Goal: Task Accomplishment & Management: Manage account settings

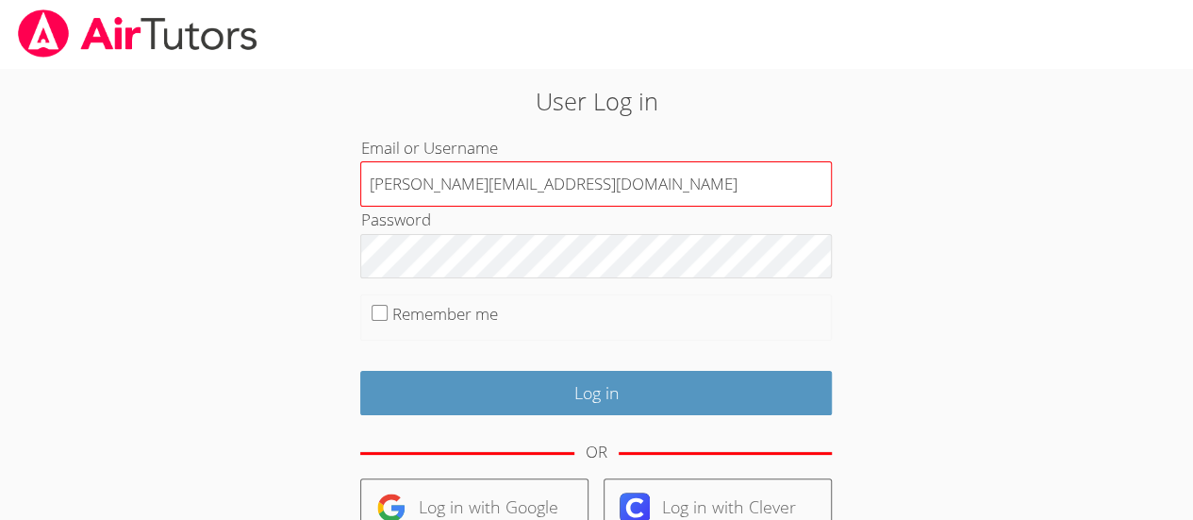
click at [543, 173] on input "[PERSON_NAME][EMAIL_ADDRESS][DOMAIN_NAME]" at bounding box center [596, 183] width 472 height 45
type input "[PERSON_NAME][EMAIL_ADDRESS][DOMAIN_NAME]"
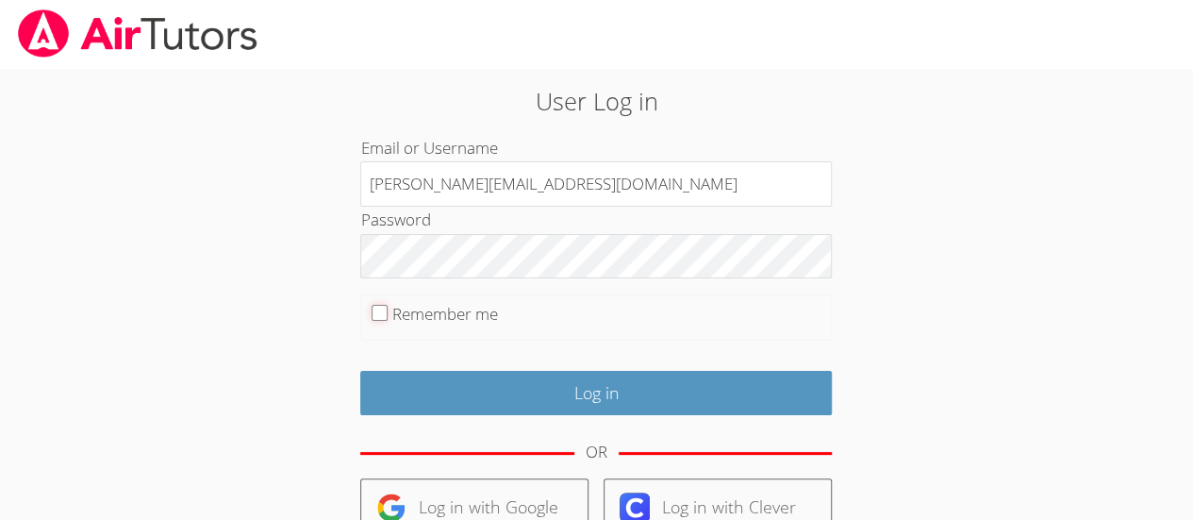
click at [383, 313] on input "Remember me" at bounding box center [380, 313] width 16 height 16
checkbox input "true"
click at [804, 396] on input "Log in" at bounding box center [596, 393] width 472 height 44
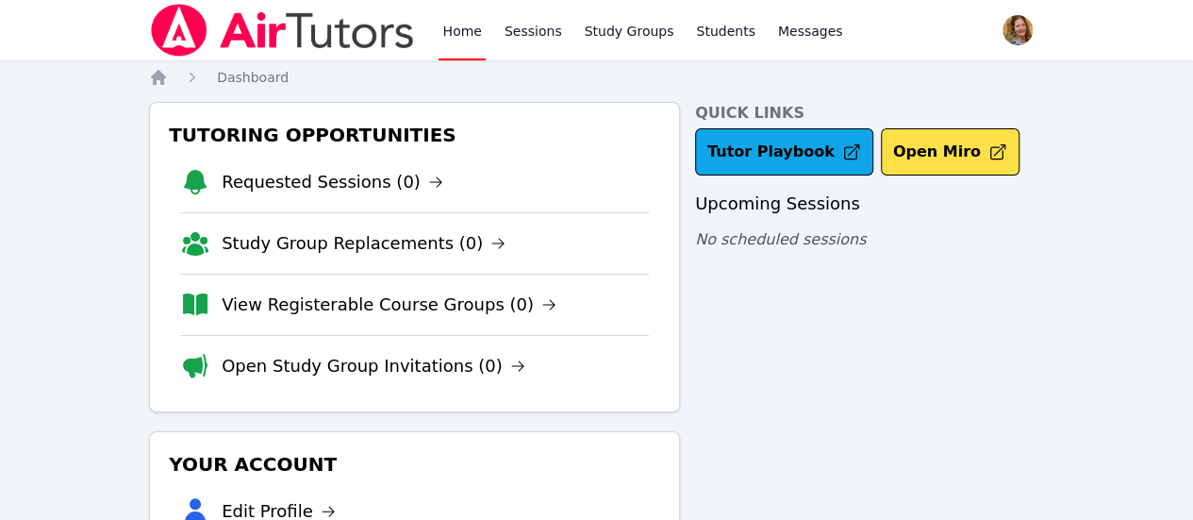
click at [537, 49] on link "Sessions" at bounding box center [533, 30] width 65 height 60
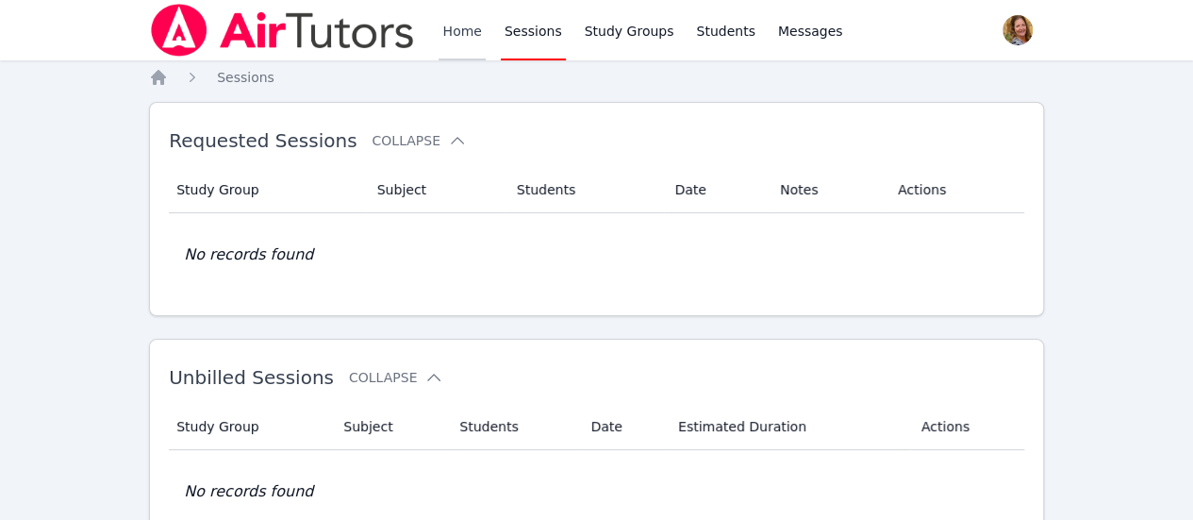
click at [457, 41] on link "Home" at bounding box center [462, 30] width 46 height 60
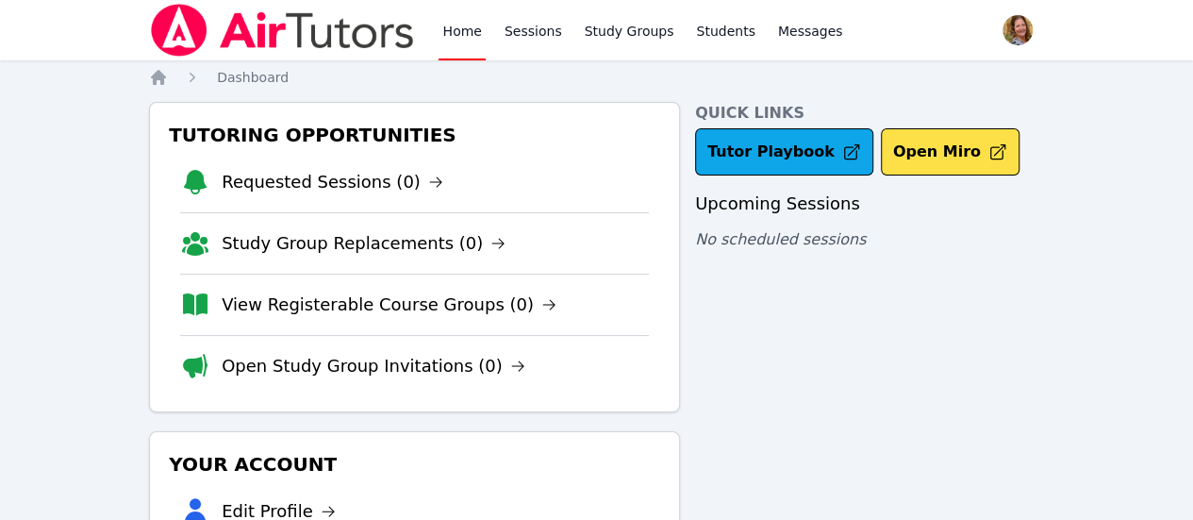
click at [997, 42] on span "button" at bounding box center [1018, 30] width 42 height 42
click at [908, 113] on button "Logout" at bounding box center [942, 108] width 181 height 34
